Goal: Information Seeking & Learning: Learn about a topic

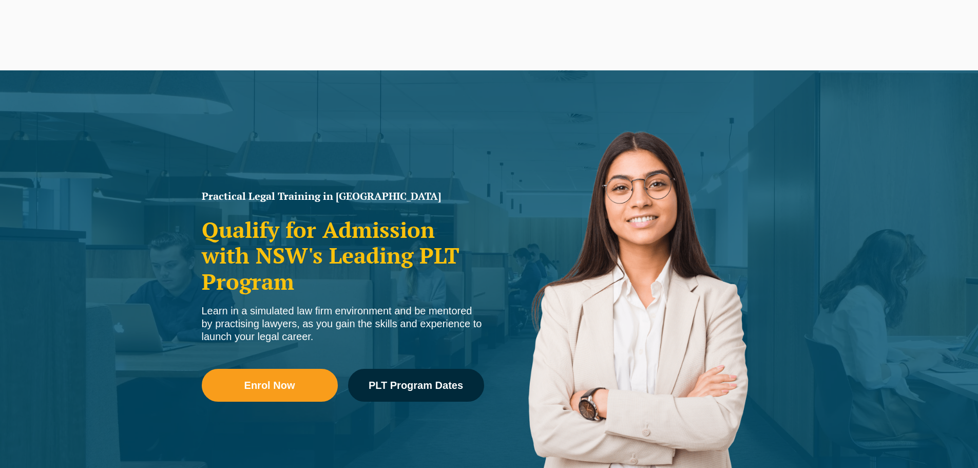
scroll to position [2085, 0]
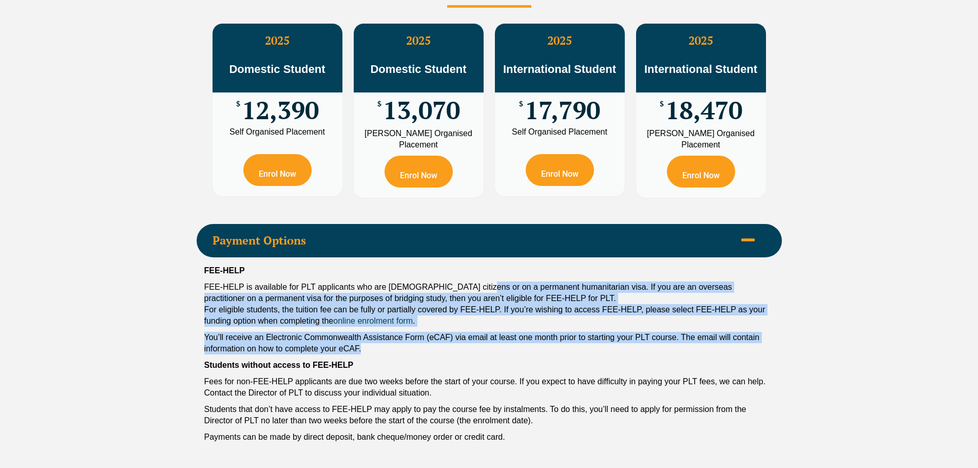
click at [765, 321] on div "FEE-HELP FEE-HELP is available for PLT applicants who are [DEMOGRAPHIC_DATA] ci…" at bounding box center [490, 356] width 586 height 198
click at [766, 332] on p "You’ll receive an Electronic Commonwealth Assistance Form (eCAF) via email at l…" at bounding box center [489, 343] width 570 height 23
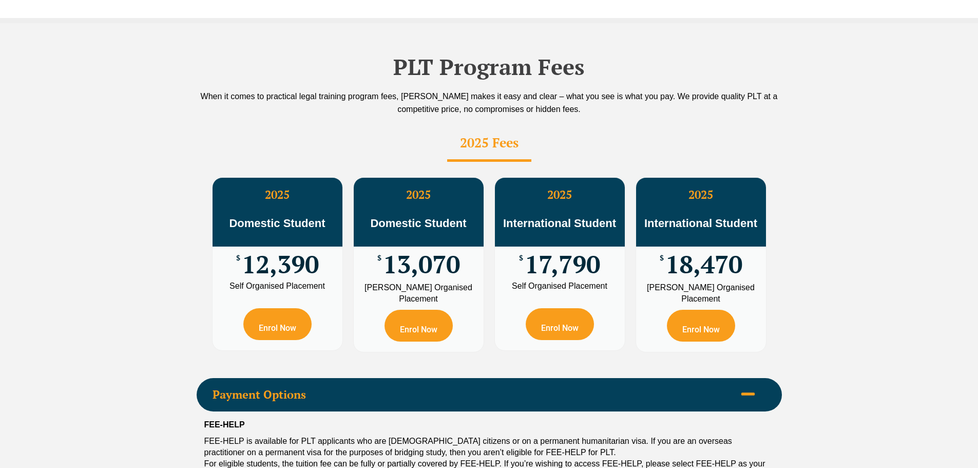
scroll to position [424, 0]
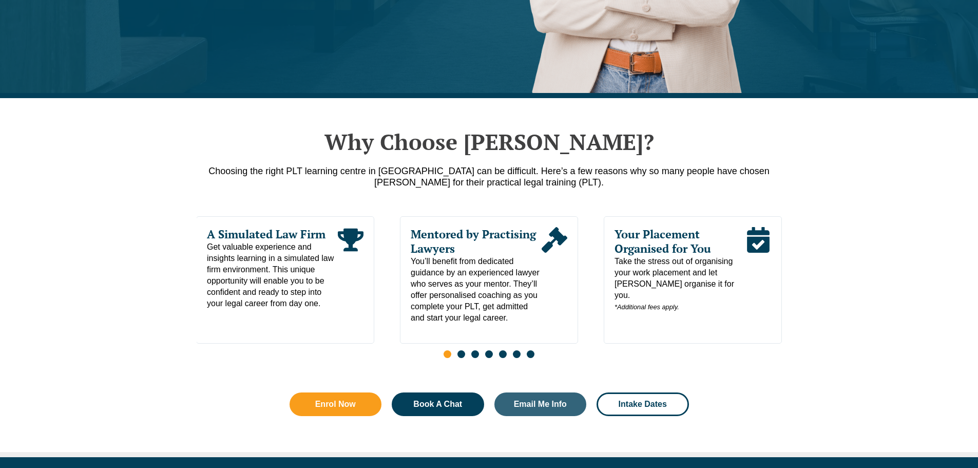
click at [649, 262] on span "Take the stress out of organising your work placement and let [PERSON_NAME] org…" at bounding box center [680, 284] width 131 height 57
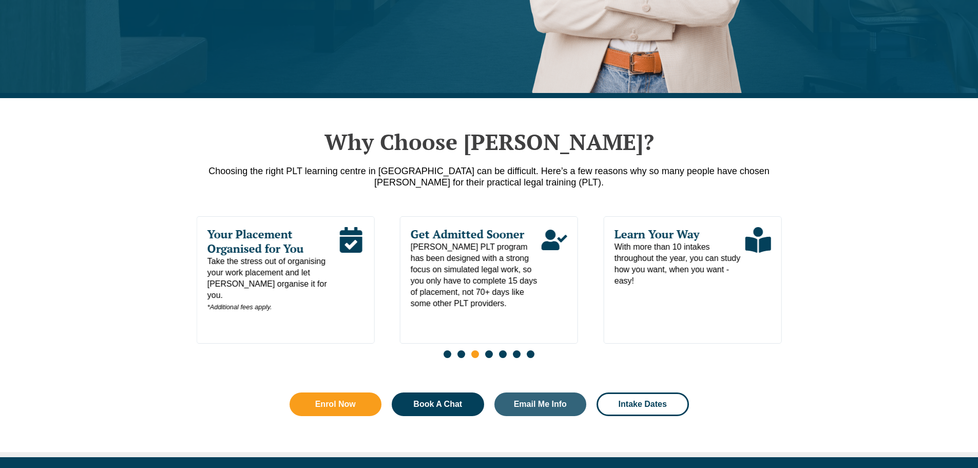
click at [269, 237] on span "Your Placement Organised for You" at bounding box center [272, 241] width 131 height 29
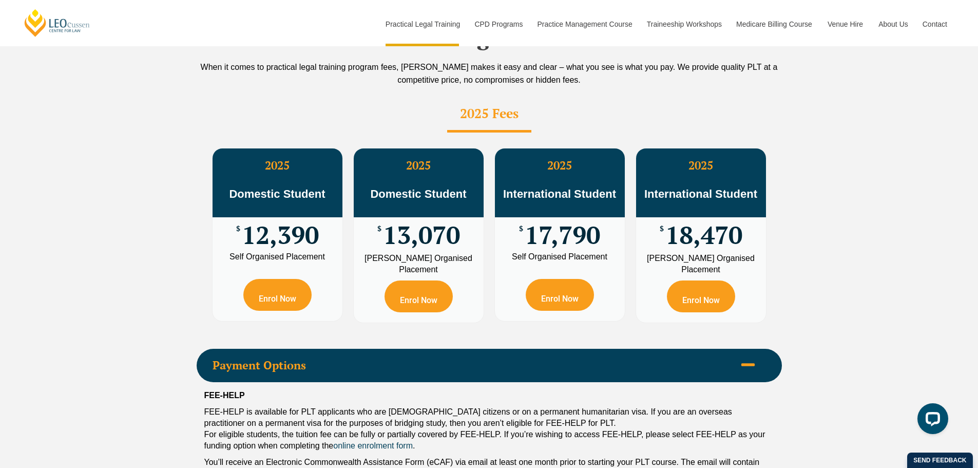
scroll to position [5251, 0]
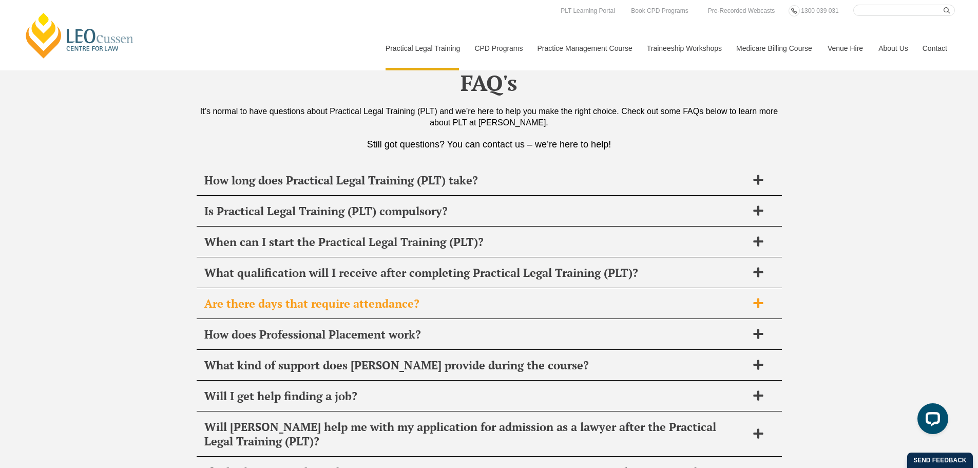
click at [685, 289] on div "Are there days that require attendance?" at bounding box center [490, 304] width 586 height 30
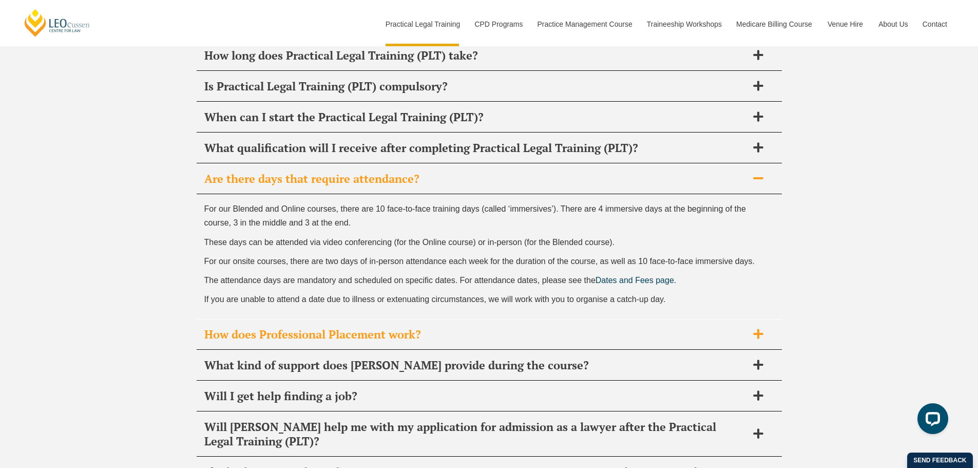
click at [689, 327] on h2 "How does Professional Placement work?" at bounding box center [475, 334] width 543 height 14
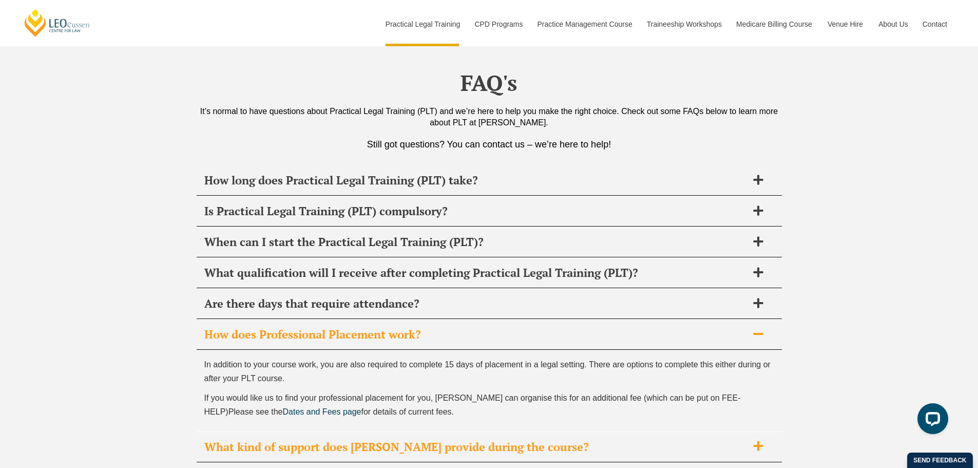
click at [667, 432] on div "What kind of support does [PERSON_NAME] provide during the course?" at bounding box center [490, 447] width 586 height 30
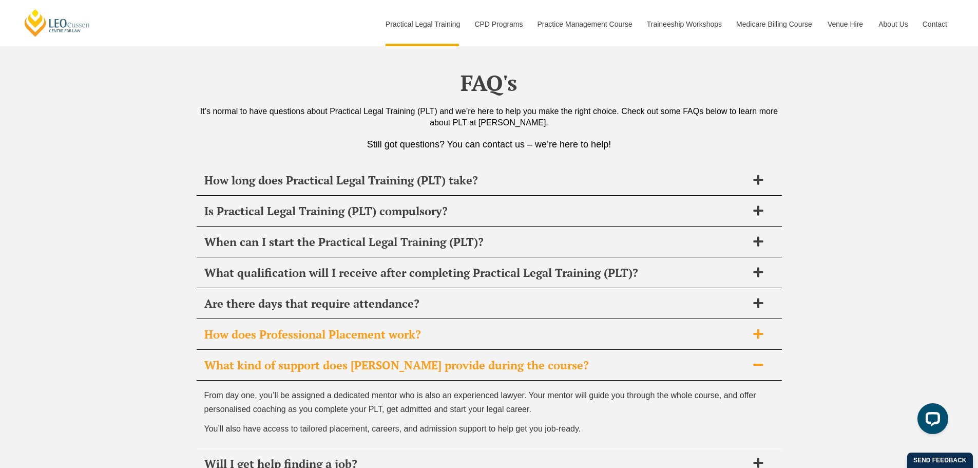
click at [671, 327] on h2 "How does Professional Placement work?" at bounding box center [475, 334] width 543 height 14
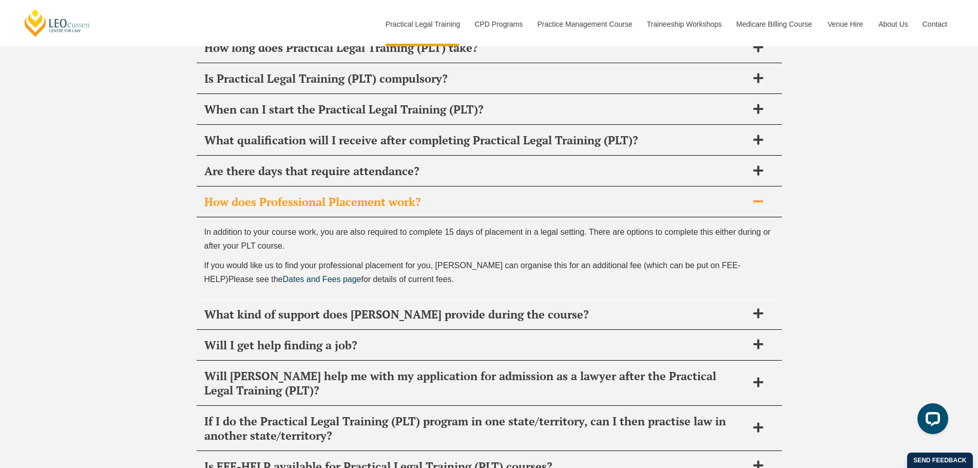
scroll to position [5405, 0]
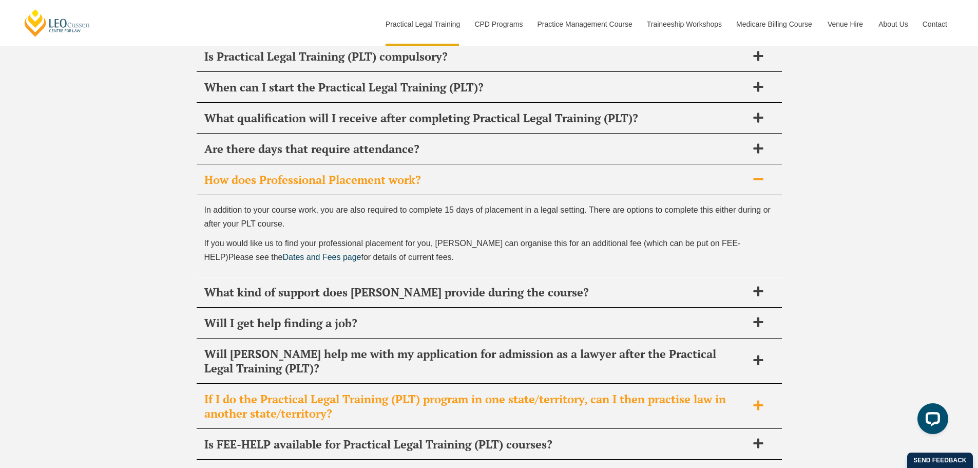
click at [612, 392] on h2 "If I do the Practical Legal Training (PLT) program in one state/territory, can …" at bounding box center [475, 406] width 543 height 29
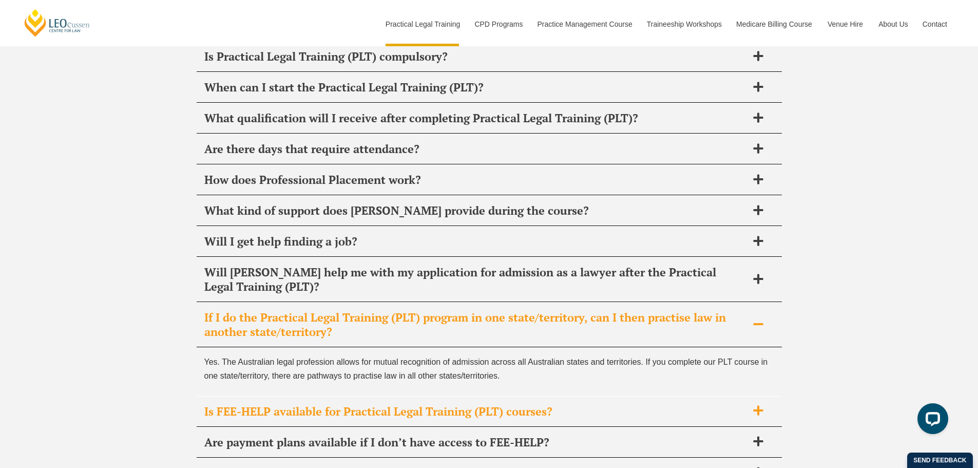
scroll to position [5457, 0]
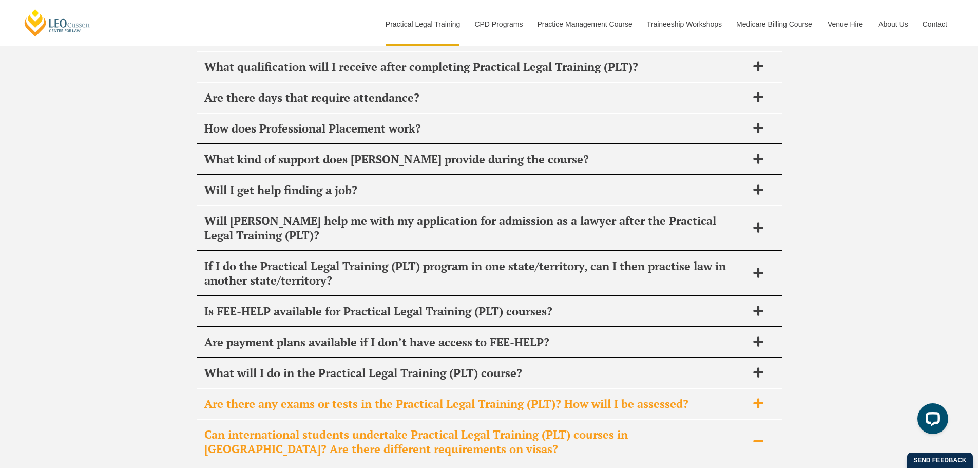
scroll to position [5508, 0]
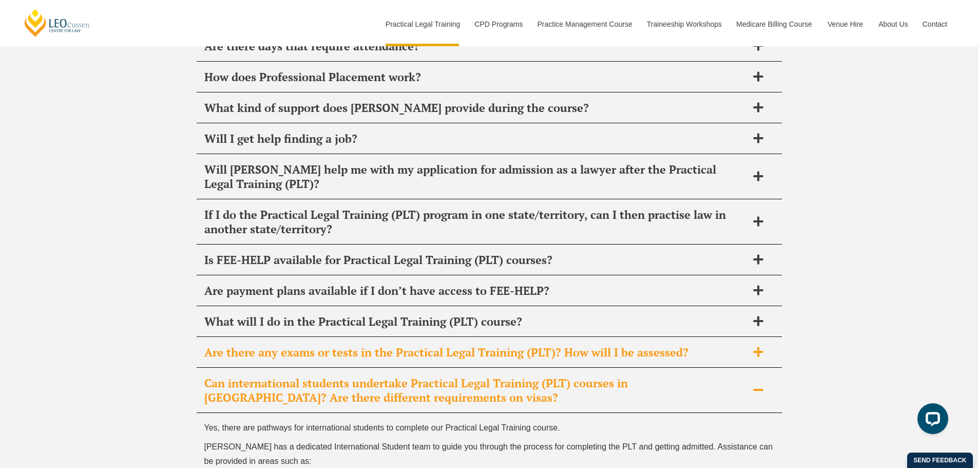
click at [757, 337] on div "Are there any exams or tests in the Practical Legal Training (PLT)? How will I …" at bounding box center [490, 352] width 586 height 30
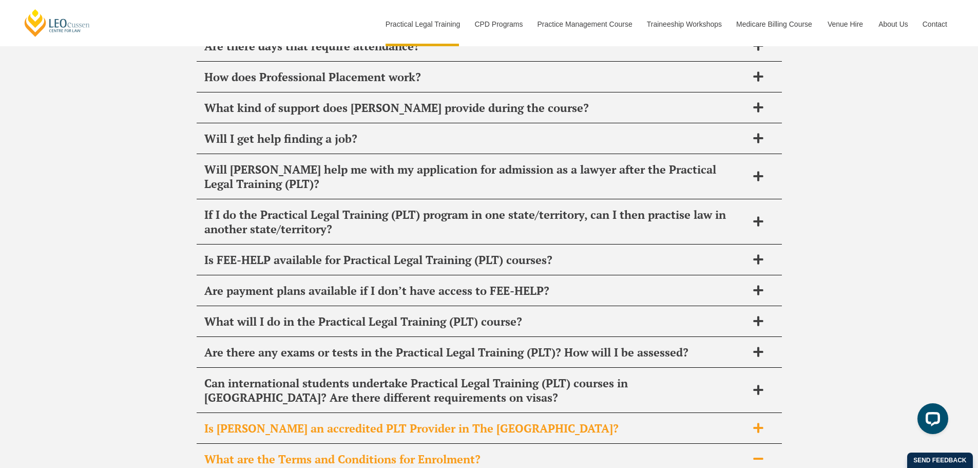
click at [739, 421] on h2 "Is [PERSON_NAME] an accredited PLT Provider in The [GEOGRAPHIC_DATA]?" at bounding box center [475, 428] width 543 height 14
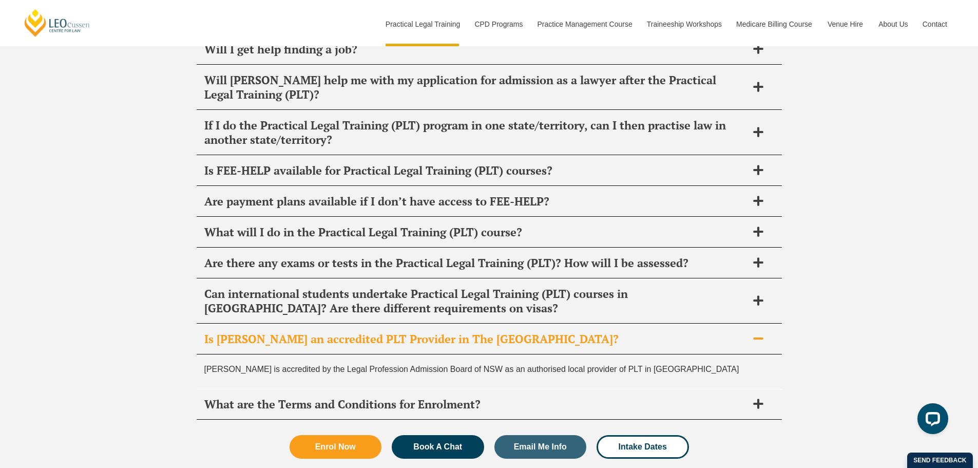
scroll to position [5619, 0]
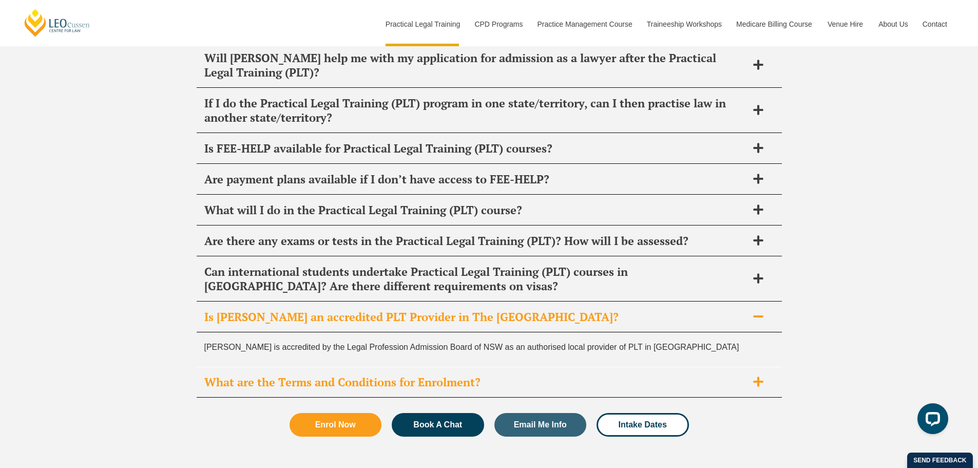
drag, startPoint x: 720, startPoint y: 264, endPoint x: 726, endPoint y: 268, distance: 7.1
click at [719, 332] on div "[PERSON_NAME] is accredited by the Legal Profession Admission Board of NSW as a…" at bounding box center [490, 349] width 586 height 34
click at [752, 376] on span at bounding box center [759, 382] width 22 height 13
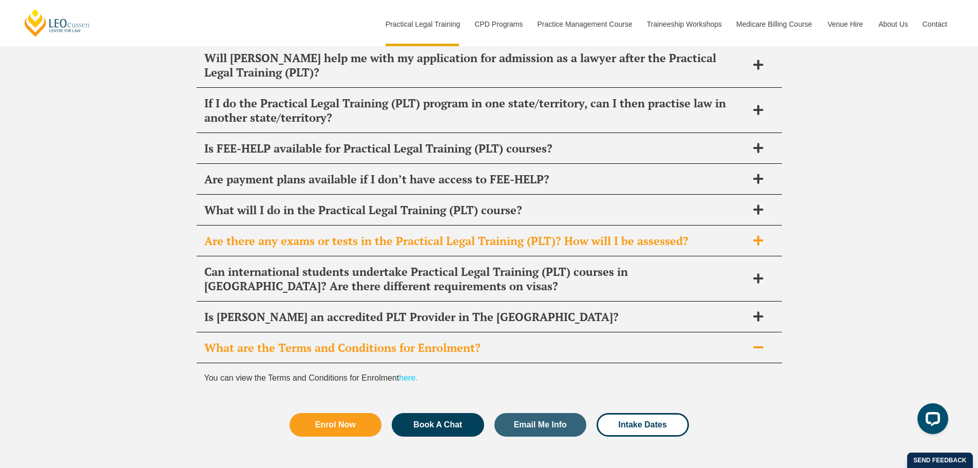
click at [731, 226] on div "Are there any exams or tests in the Practical Legal Training (PLT)? How will I …" at bounding box center [490, 241] width 586 height 30
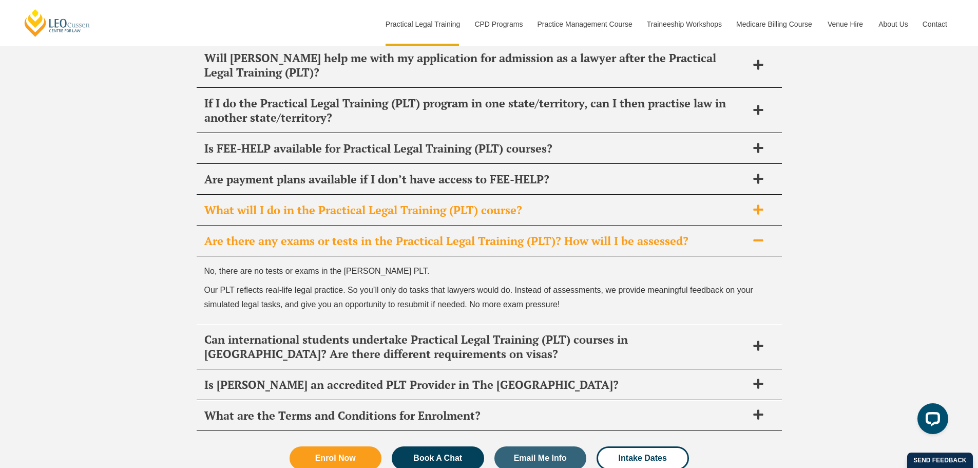
click at [743, 203] on h2 "What will I do in the Practical Legal Training (PLT) course?" at bounding box center [475, 210] width 543 height 14
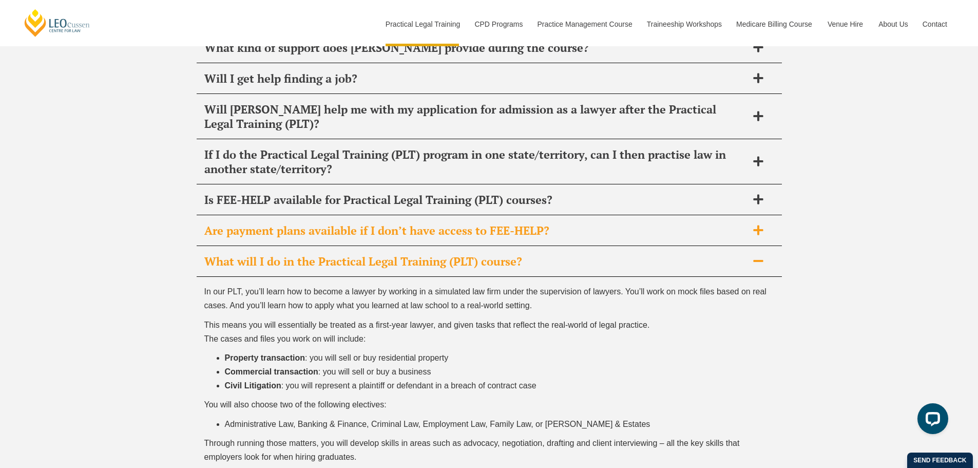
scroll to position [5517, 0]
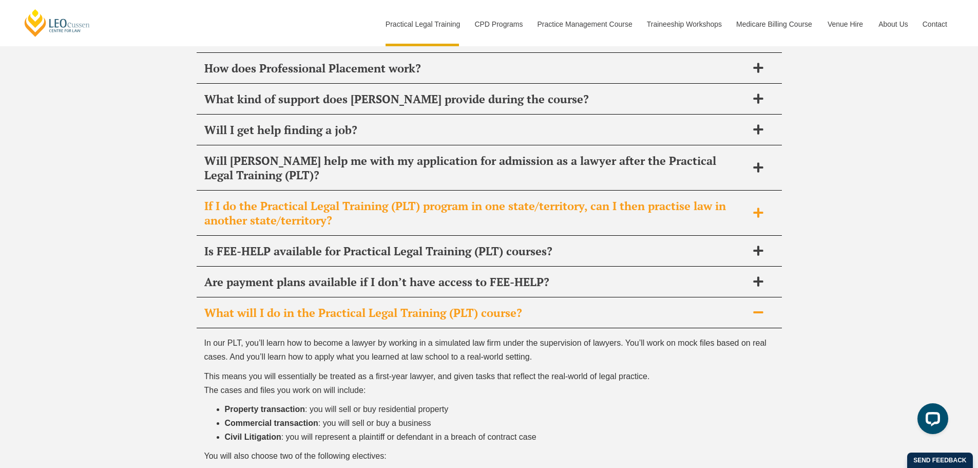
click at [756, 191] on div "If I do the Practical Legal Training (PLT) program in one state/territory, can …" at bounding box center [490, 213] width 586 height 45
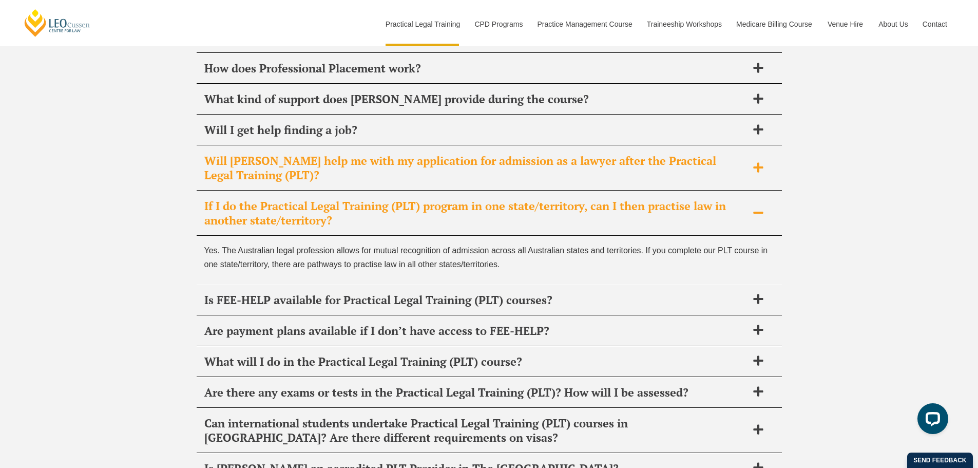
click at [764, 146] on div "Will [PERSON_NAME] help me with my application for admission as a lawyer after …" at bounding box center [490, 168] width 586 height 45
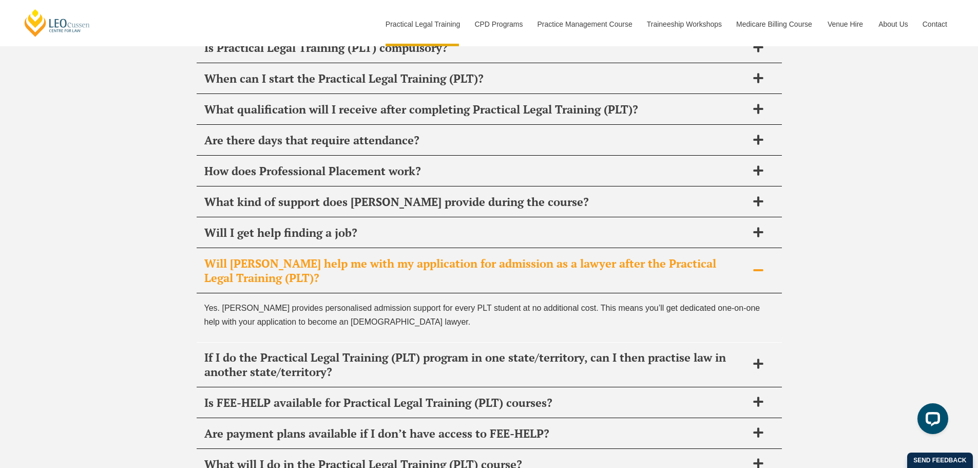
scroll to position [5311, 0]
